Goal: Entertainment & Leisure: Consume media (video, audio)

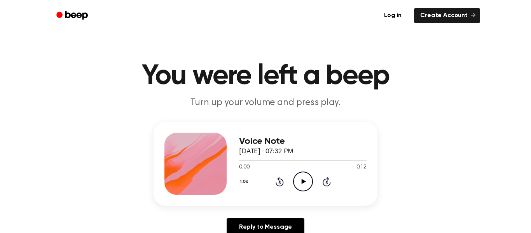
click at [305, 191] on icon "Play Audio" at bounding box center [303, 181] width 20 height 20
click at [302, 180] on icon at bounding box center [303, 181] width 4 height 5
click at [297, 180] on icon "Play Audio" at bounding box center [303, 181] width 20 height 20
click at [297, 182] on icon "Play Audio" at bounding box center [303, 181] width 20 height 20
click at [298, 180] on icon "Play Audio" at bounding box center [303, 181] width 20 height 20
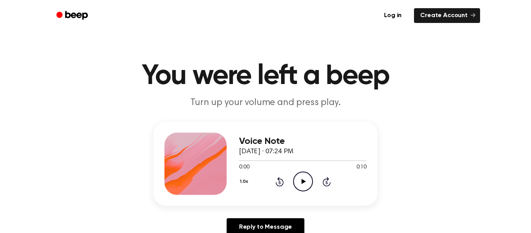
click at [305, 187] on icon "Play Audio" at bounding box center [303, 181] width 20 height 20
click at [295, 182] on icon "Play Audio" at bounding box center [303, 181] width 20 height 20
